Goal: Book appointment/travel/reservation

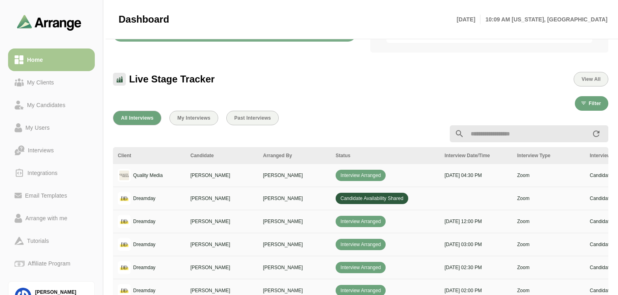
scroll to position [193, 0]
click at [253, 119] on span "Past Interviews" at bounding box center [252, 118] width 37 height 6
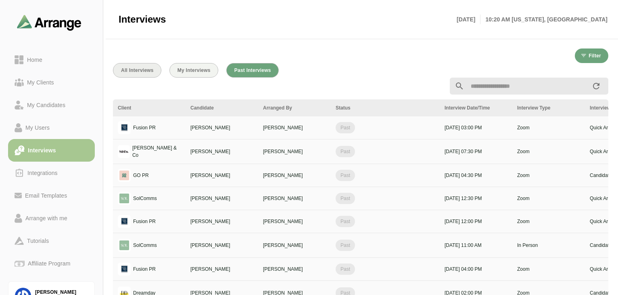
click at [140, 66] on button "All Interviews" at bounding box center [137, 70] width 48 height 15
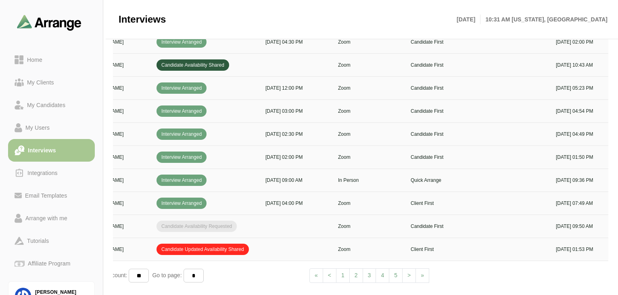
scroll to position [0, 251]
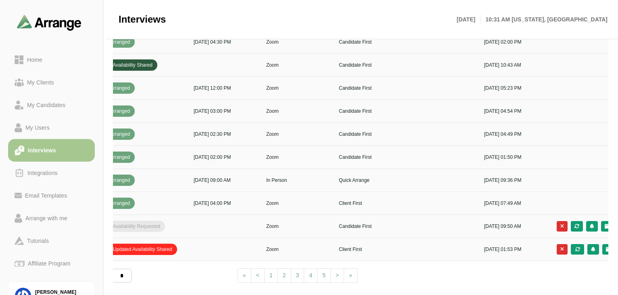
click at [337, 272] on span ">" at bounding box center [337, 275] width 3 height 6
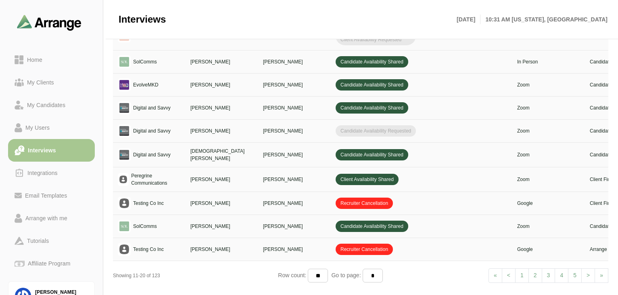
scroll to position [0, 203]
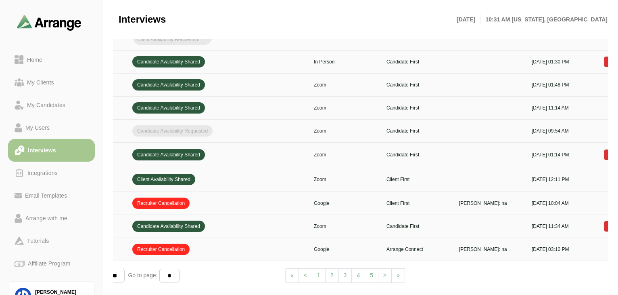
click at [306, 272] on span "<" at bounding box center [305, 275] width 3 height 6
select select "*"
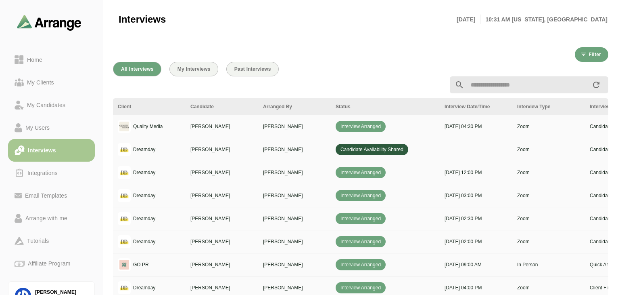
scroll to position [88, 0]
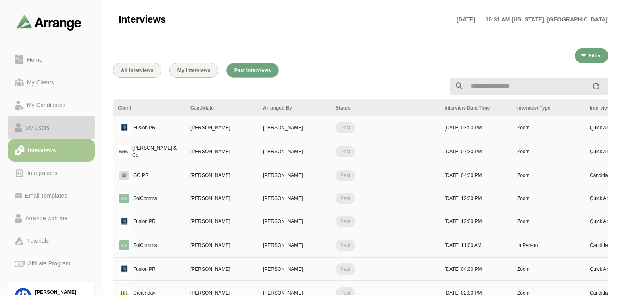
click at [47, 131] on div "My Users" at bounding box center [37, 128] width 31 height 10
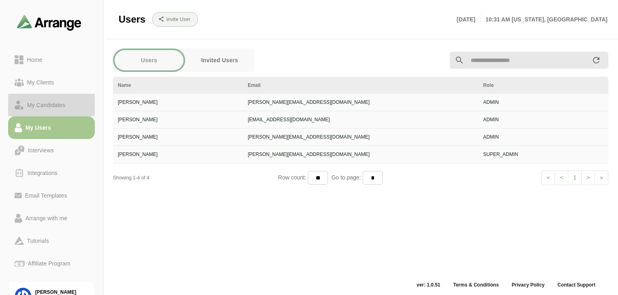
click at [48, 109] on div "My Candidates" at bounding box center [46, 105] width 45 height 10
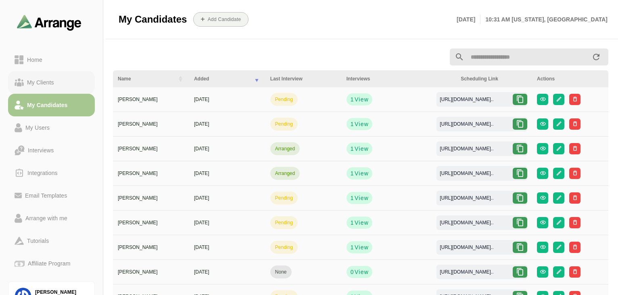
click at [45, 85] on div "My Clients" at bounding box center [40, 82] width 33 height 10
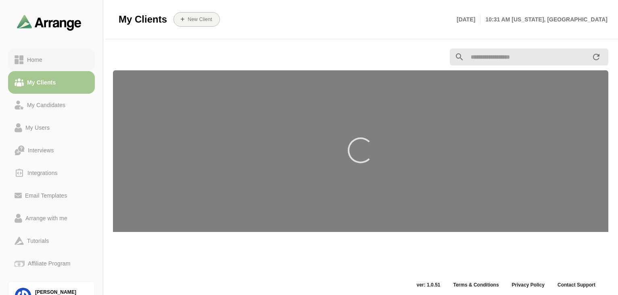
click at [33, 60] on div "Home" at bounding box center [35, 60] width 22 height 10
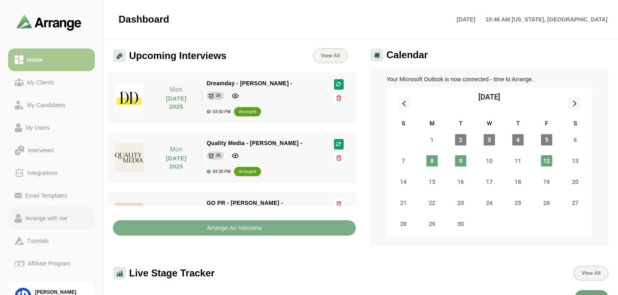
click at [38, 217] on div "Arrange with me" at bounding box center [46, 218] width 48 height 10
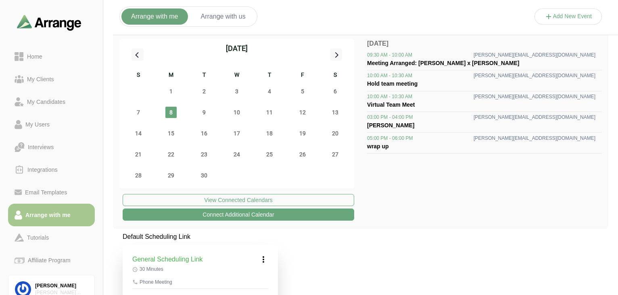
click at [229, 19] on button "Arrange with us" at bounding box center [223, 16] width 64 height 16
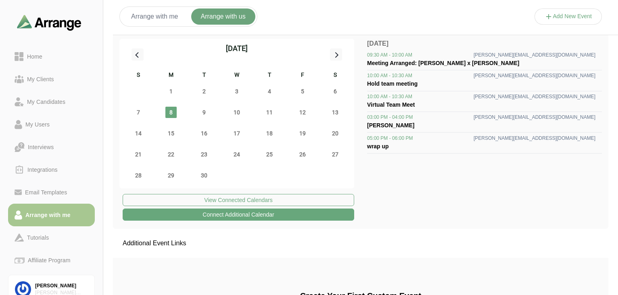
click at [173, 16] on button "Arrange with me" at bounding box center [154, 16] width 67 height 16
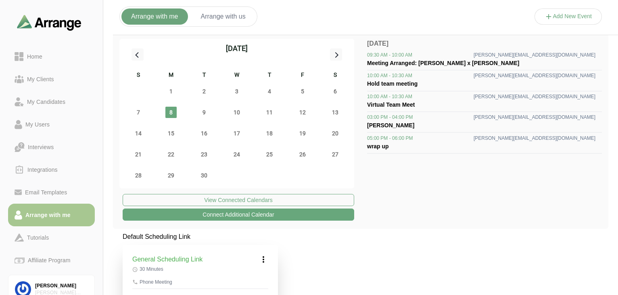
click at [220, 19] on button "Arrange with us" at bounding box center [223, 16] width 64 height 16
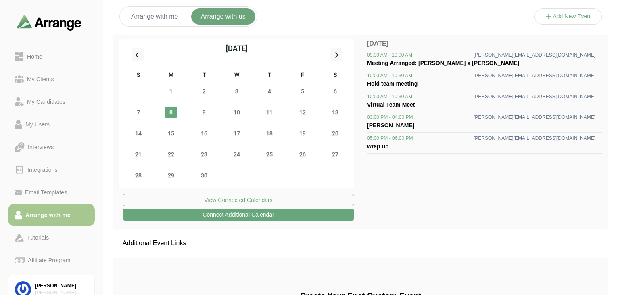
click at [165, 15] on button "Arrange with me" at bounding box center [154, 16] width 67 height 16
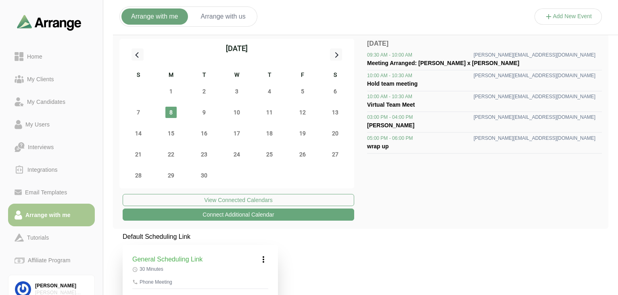
click at [328, 216] on button "Connect Additional Calendar" at bounding box center [239, 214] width 232 height 12
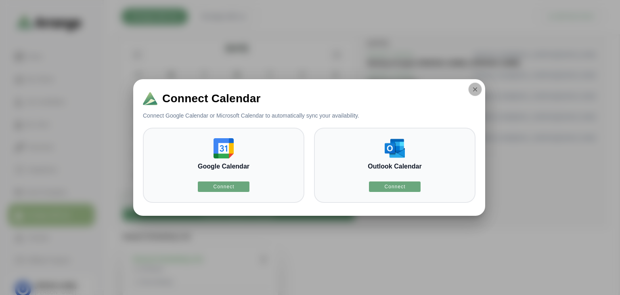
click at [476, 91] on icon "button" at bounding box center [474, 89] width 7 height 7
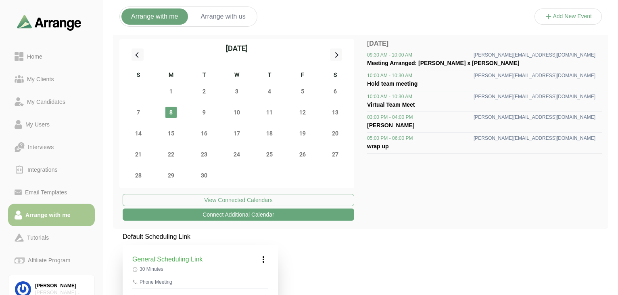
click at [237, 17] on button "Arrange with us" at bounding box center [223, 16] width 64 height 16
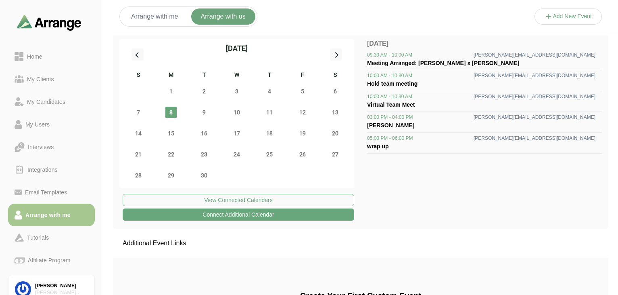
click at [157, 20] on button "Arrange with me" at bounding box center [154, 16] width 67 height 16
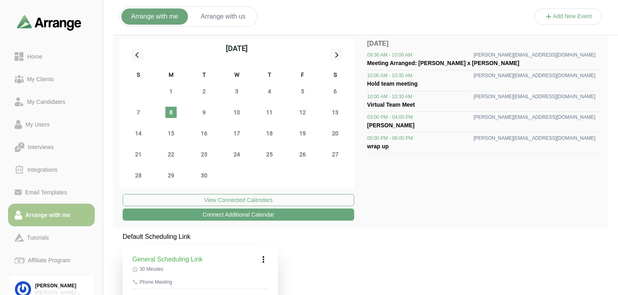
click at [249, 20] on button "Arrange with us" at bounding box center [223, 16] width 64 height 16
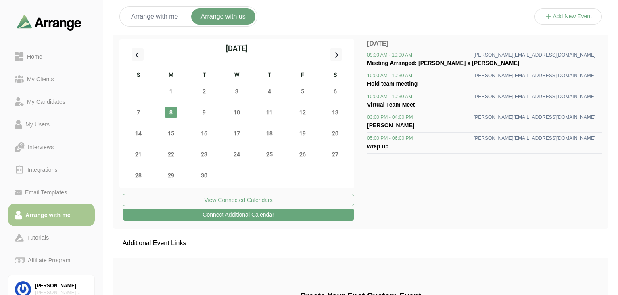
click at [168, 19] on button "Arrange with me" at bounding box center [154, 16] width 67 height 16
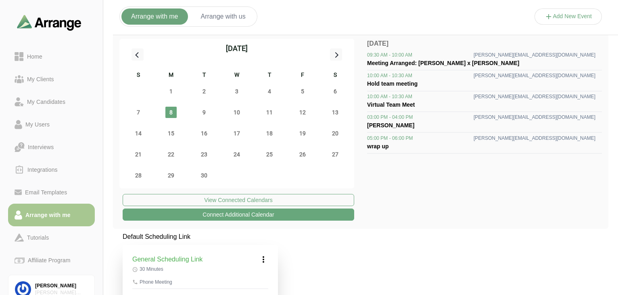
click at [412, 17] on div "Arrange with me Arrange with us Add New Event" at bounding box center [422, 16] width 618 height 37
